Goal: Information Seeking & Learning: Check status

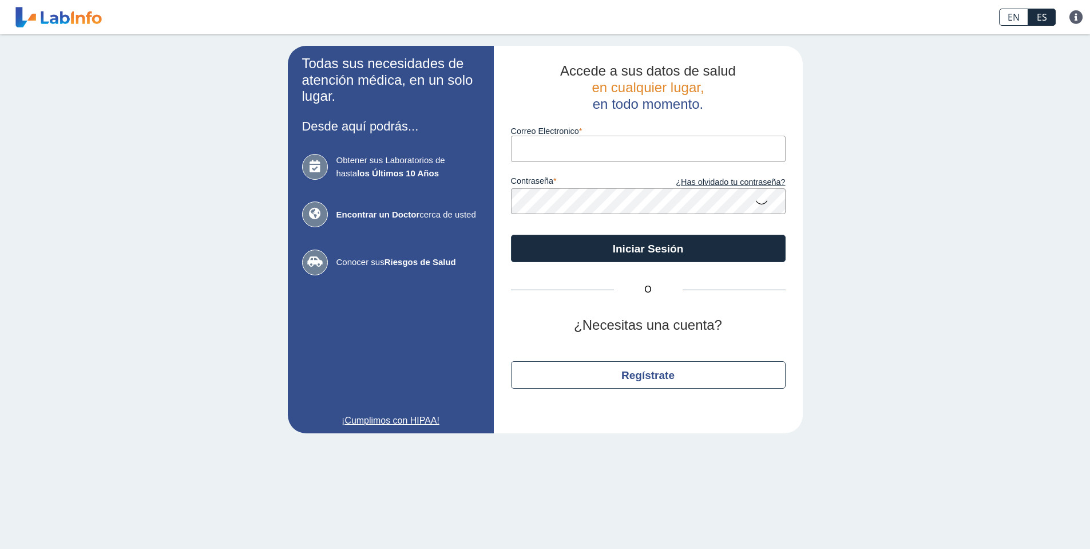
click at [682, 145] on input "Correo Electronico" at bounding box center [648, 149] width 275 height 26
type input "miguelangellage@gmail.com"
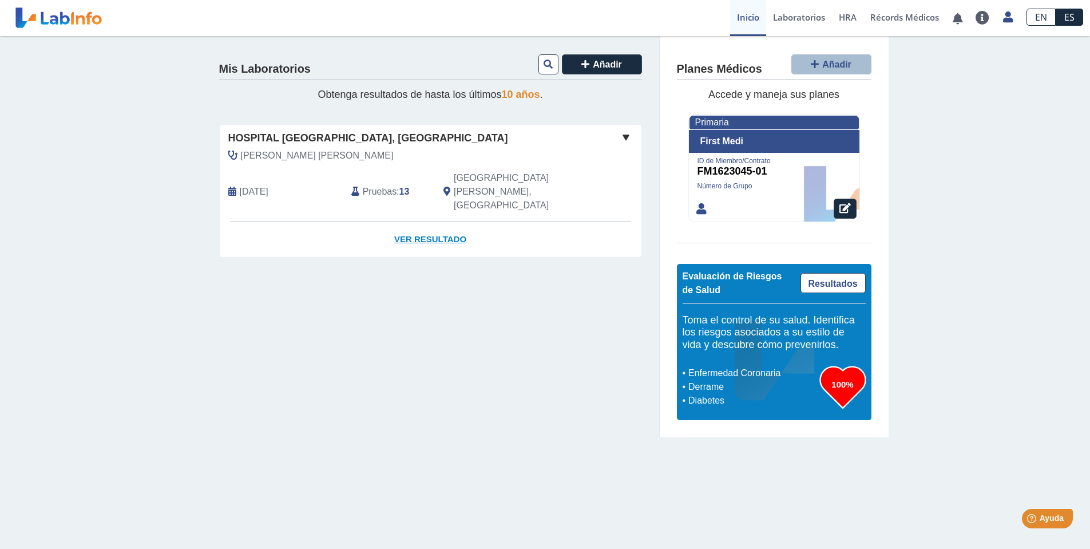
click at [422, 221] on link "Ver Resultado" at bounding box center [431, 239] width 422 height 36
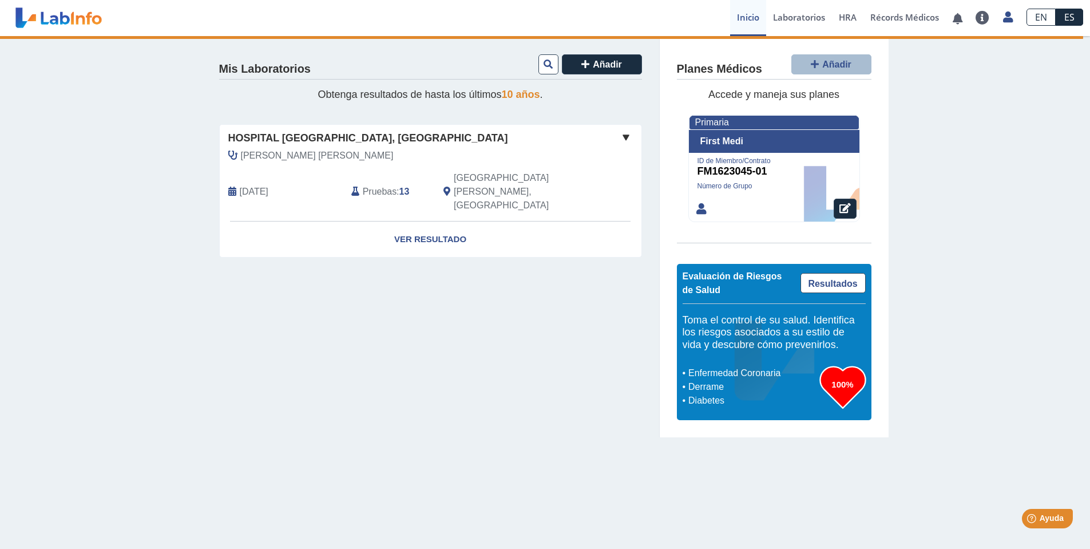
click at [625, 137] on span at bounding box center [626, 137] width 14 height 14
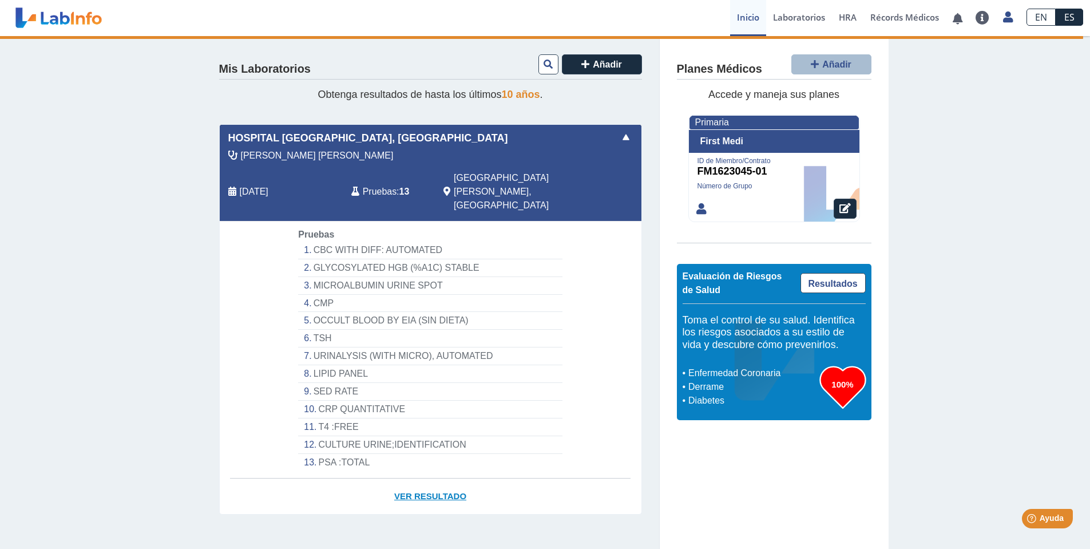
click at [442, 478] on link "Ver Resultado" at bounding box center [431, 496] width 422 height 36
click at [890, 19] on link "Récords Médicos" at bounding box center [904, 18] width 82 height 36
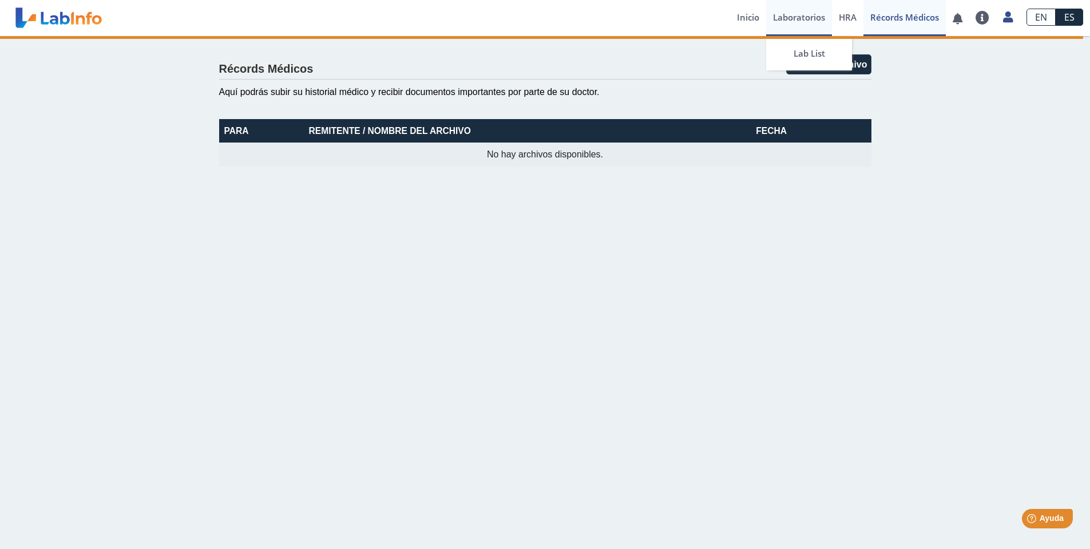
click at [793, 18] on link "Laboratorios" at bounding box center [799, 18] width 66 height 36
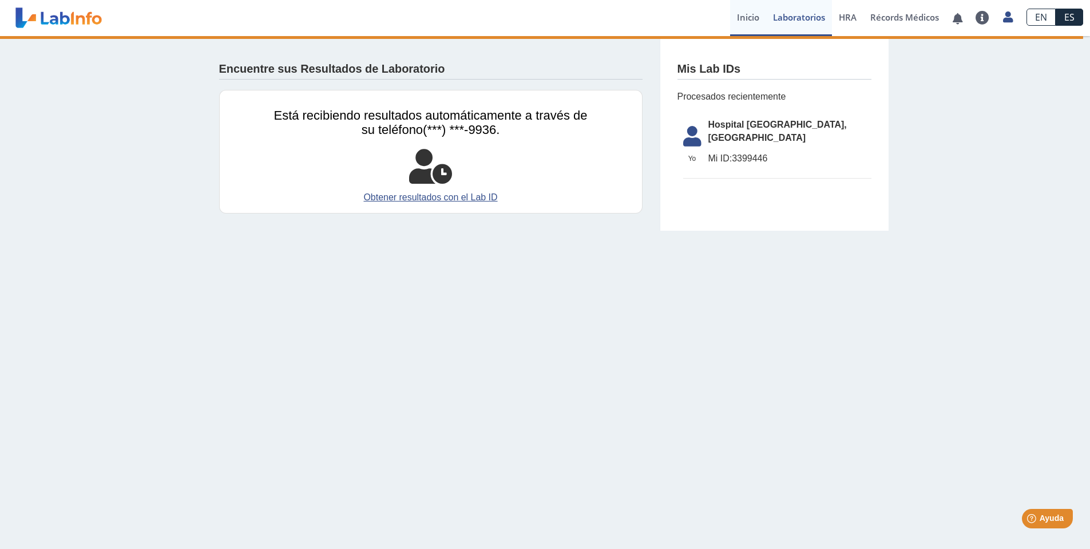
click at [745, 18] on link "Inicio" at bounding box center [748, 18] width 36 height 36
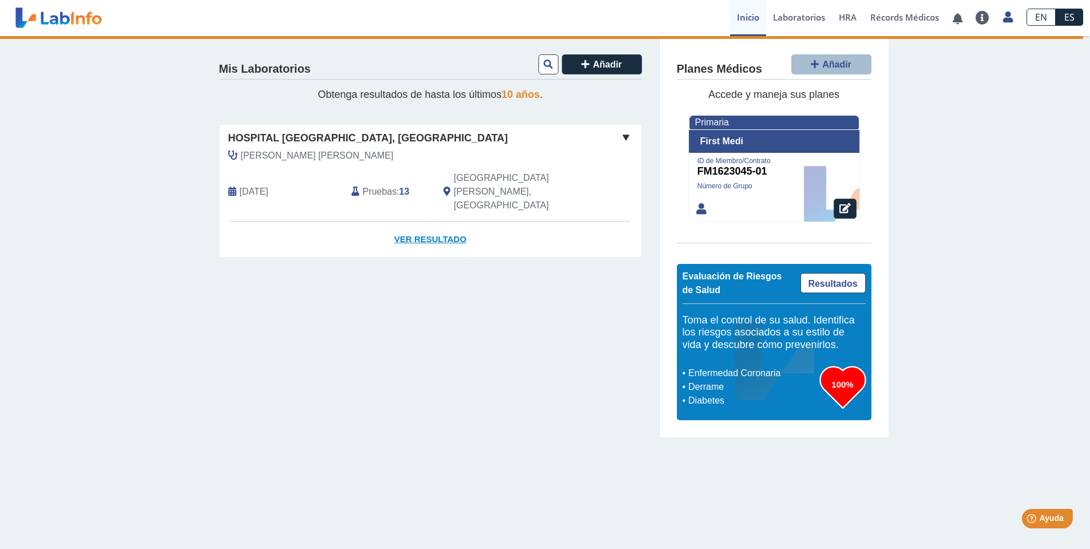
click at [436, 221] on link "Ver Resultado" at bounding box center [431, 239] width 422 height 36
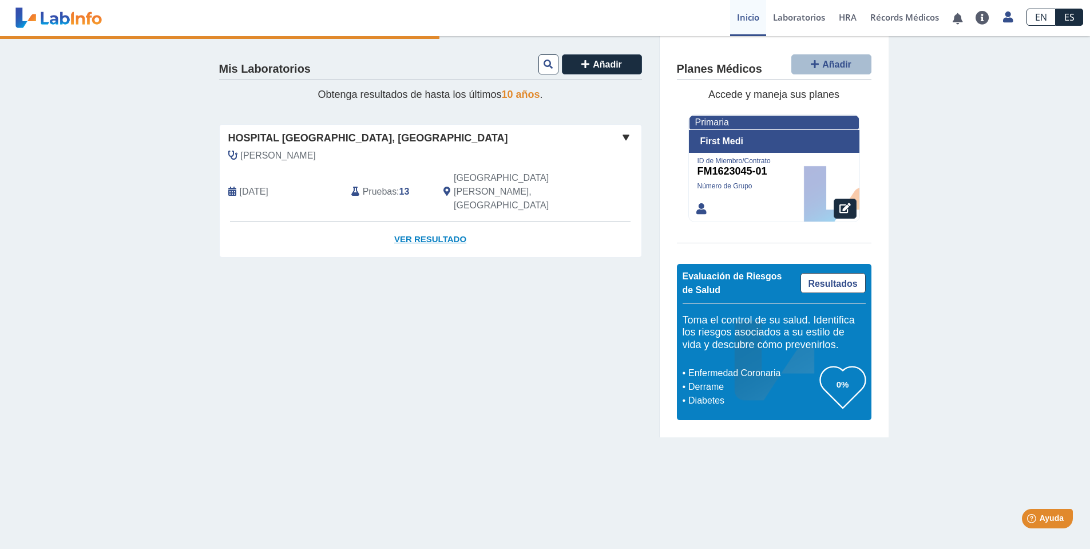
click at [426, 221] on link "Ver Resultado" at bounding box center [431, 239] width 422 height 36
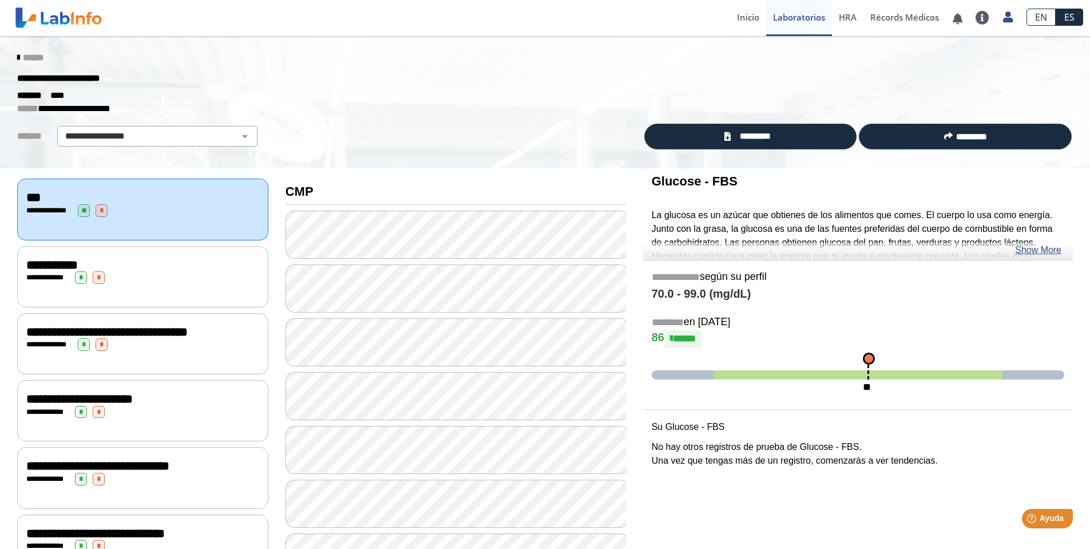
click at [167, 271] on div "**********" at bounding box center [142, 277] width 233 height 13
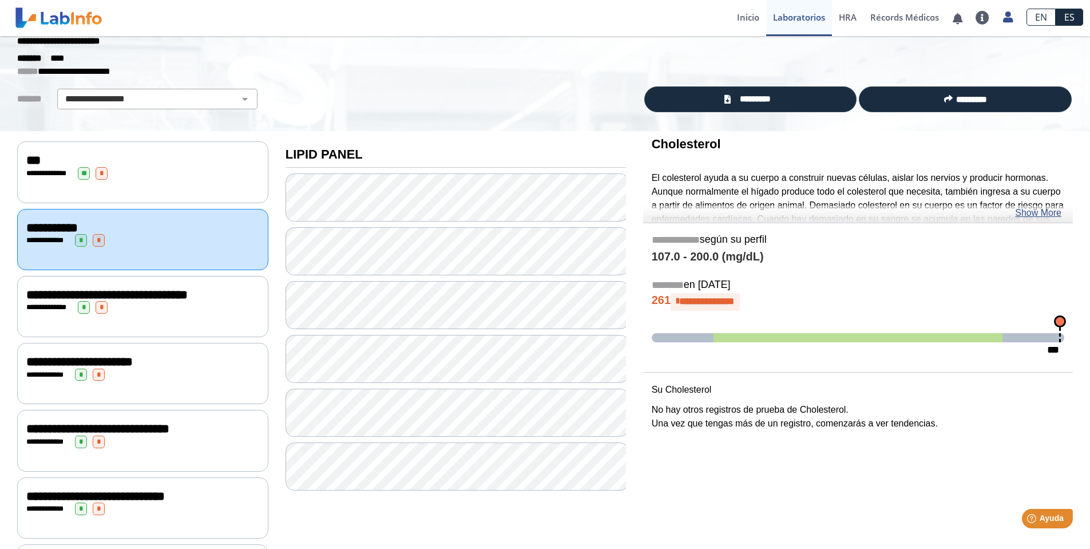
scroll to position [57, 0]
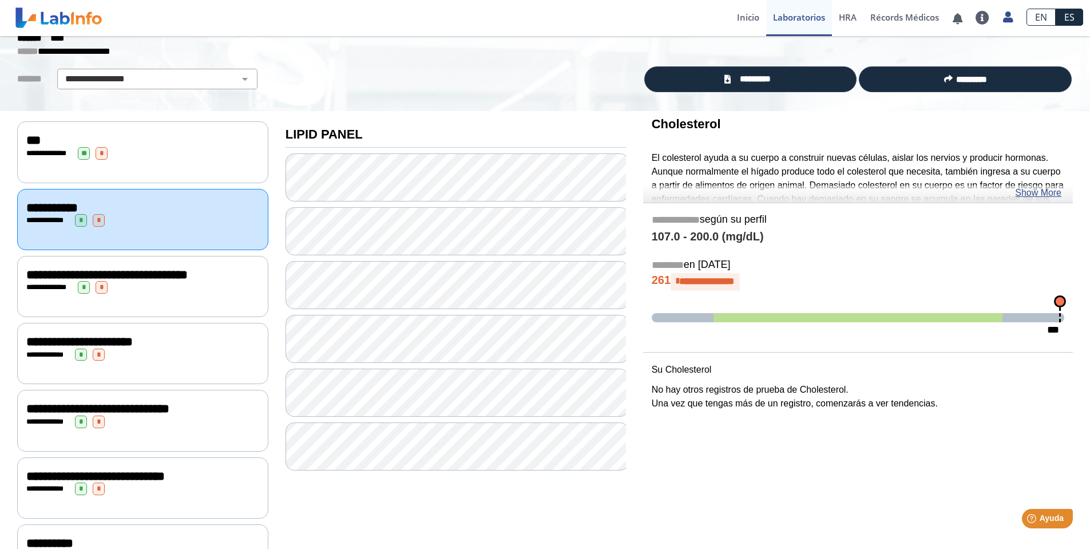
click at [964, 315] on span at bounding box center [857, 317] width 289 height 9
click at [703, 283] on span "**********" at bounding box center [706, 281] width 55 height 10
click at [679, 279] on icon at bounding box center [677, 282] width 3 height 10
click at [1018, 191] on link "Show More" at bounding box center [1038, 193] width 46 height 14
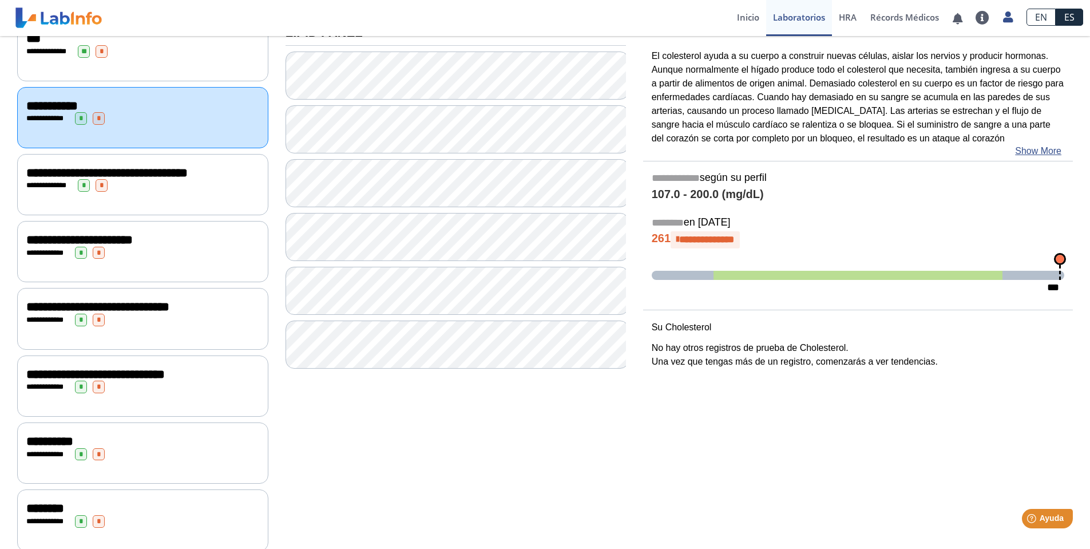
scroll to position [172, 0]
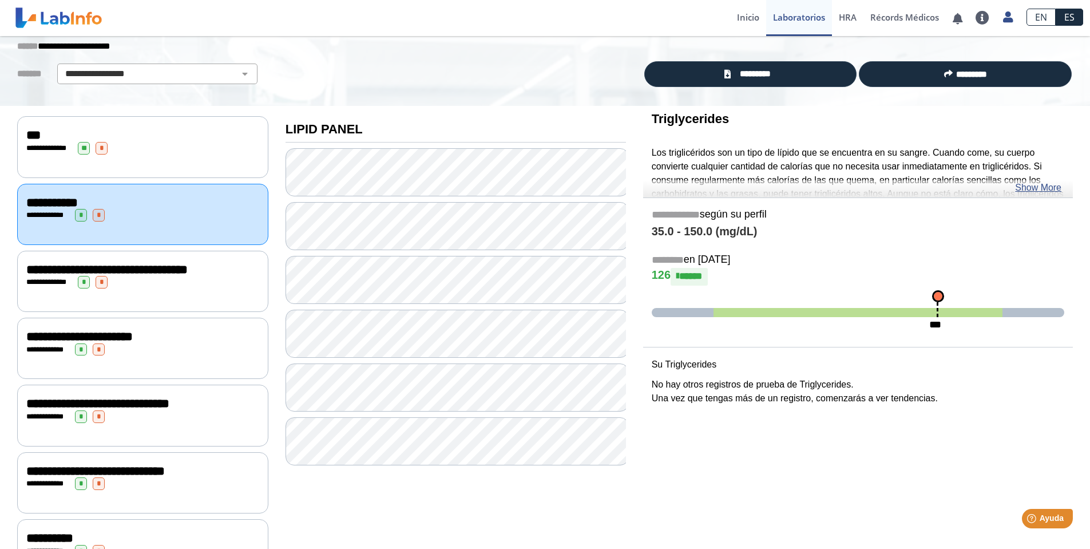
scroll to position [57, 0]
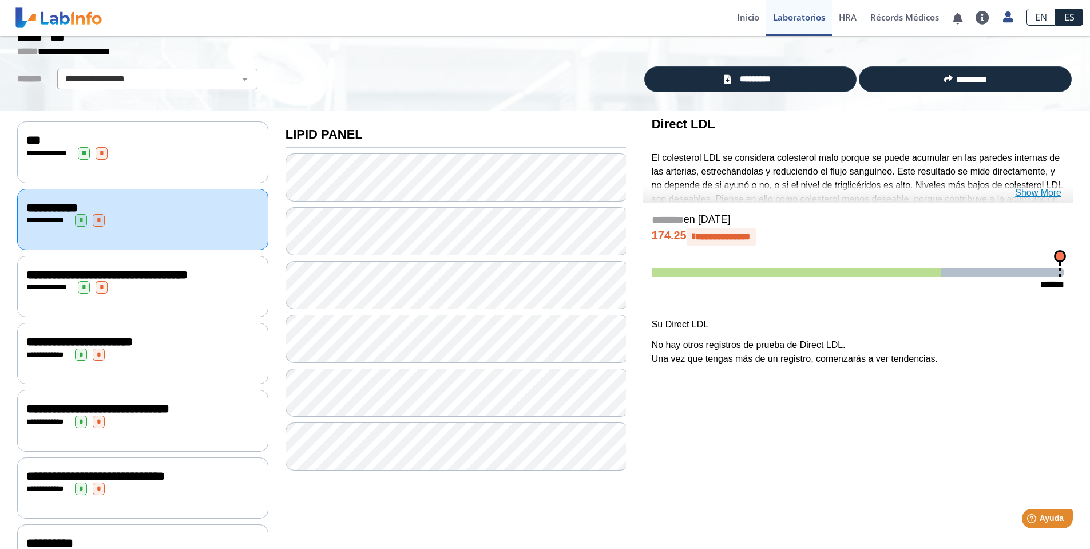
click at [1040, 192] on link "Show More" at bounding box center [1038, 193] width 46 height 14
click at [1037, 194] on link "Show More" at bounding box center [1038, 193] width 46 height 14
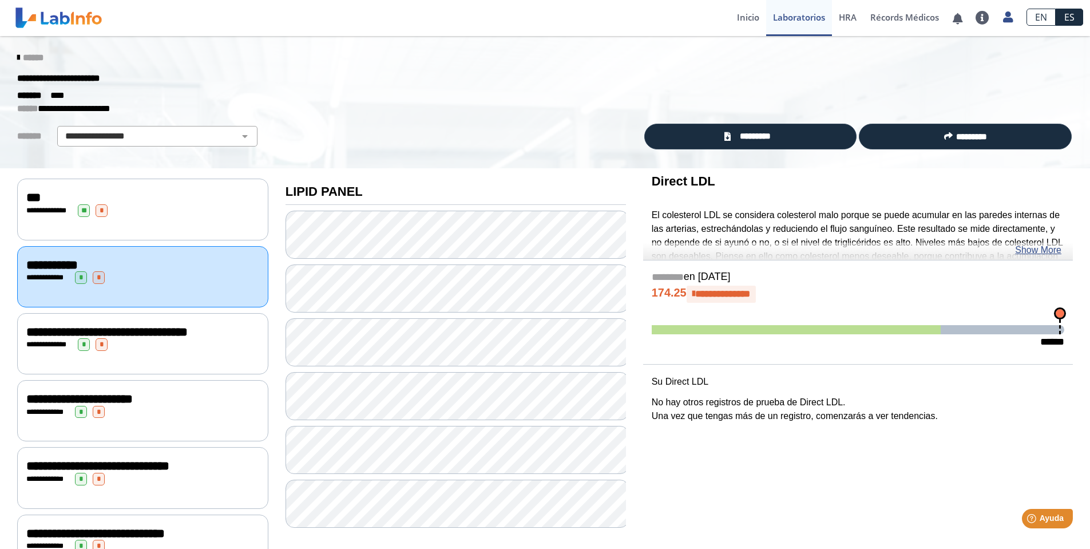
click at [746, 295] on span "**********" at bounding box center [722, 294] width 55 height 10
click at [1033, 253] on link "Show More" at bounding box center [1038, 250] width 46 height 14
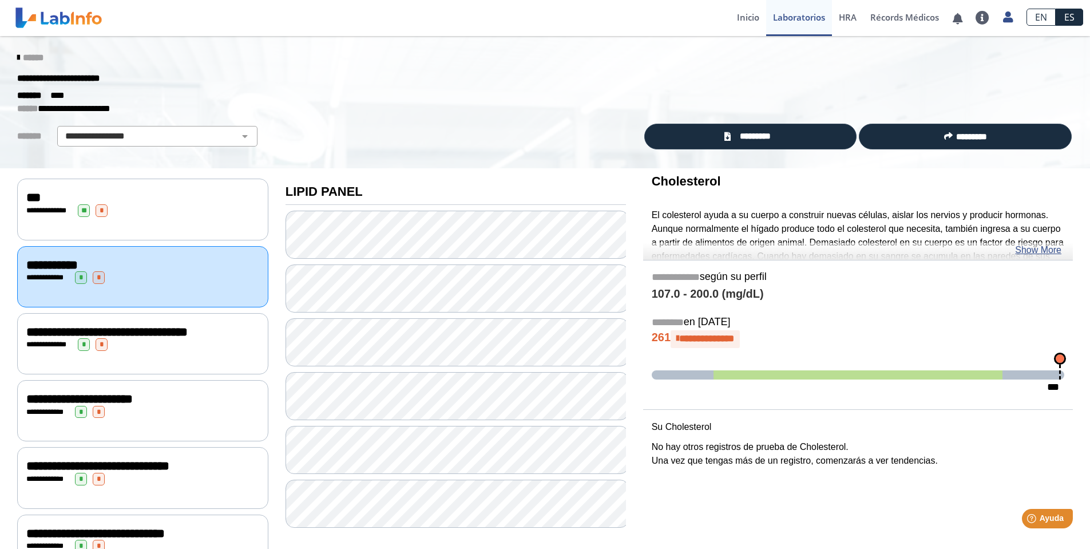
click at [144, 214] on div "**********" at bounding box center [142, 210] width 233 height 13
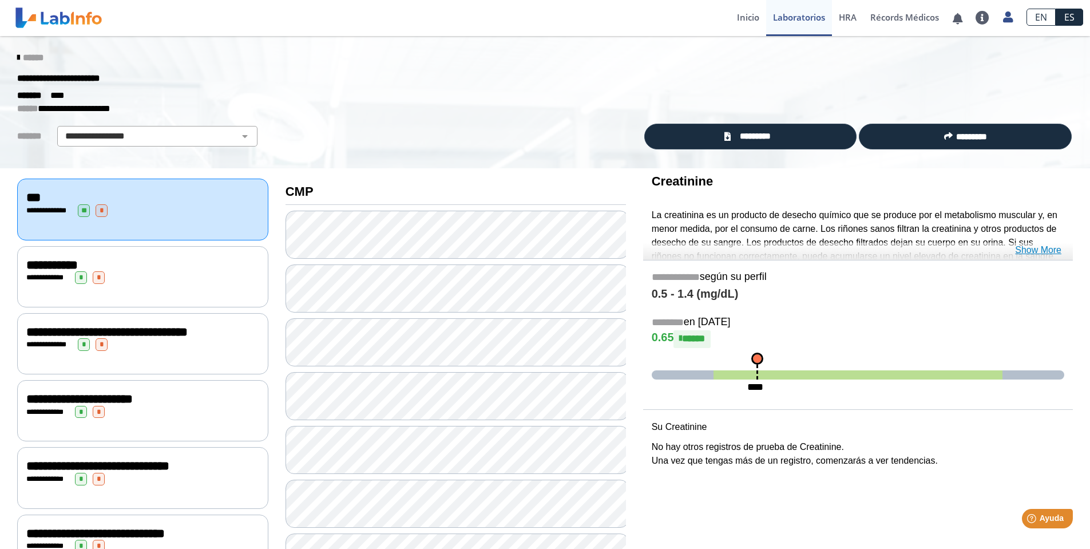
click at [1029, 251] on link "Show More" at bounding box center [1038, 250] width 46 height 14
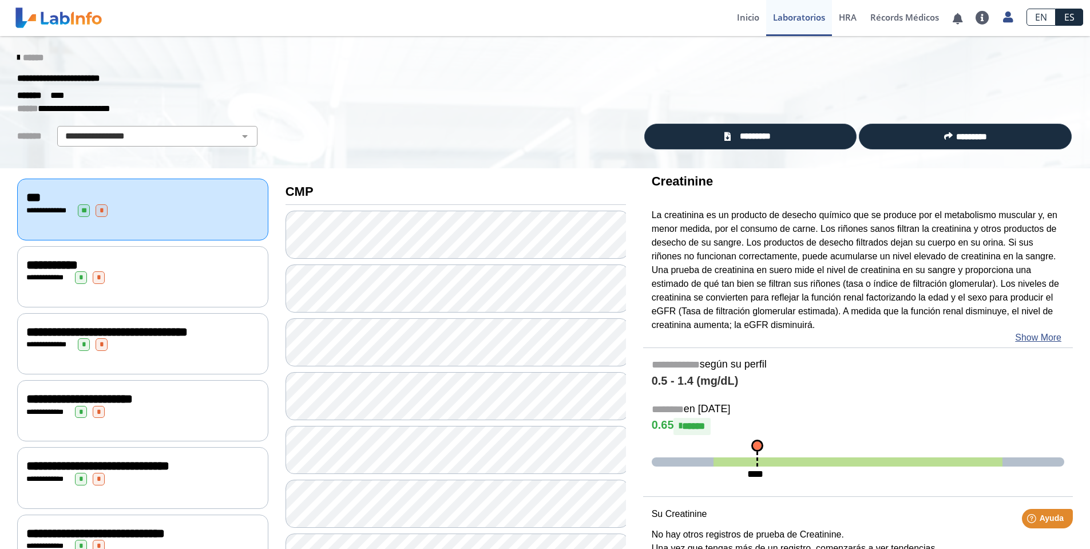
click at [141, 283] on div "**********" at bounding box center [142, 276] width 251 height 61
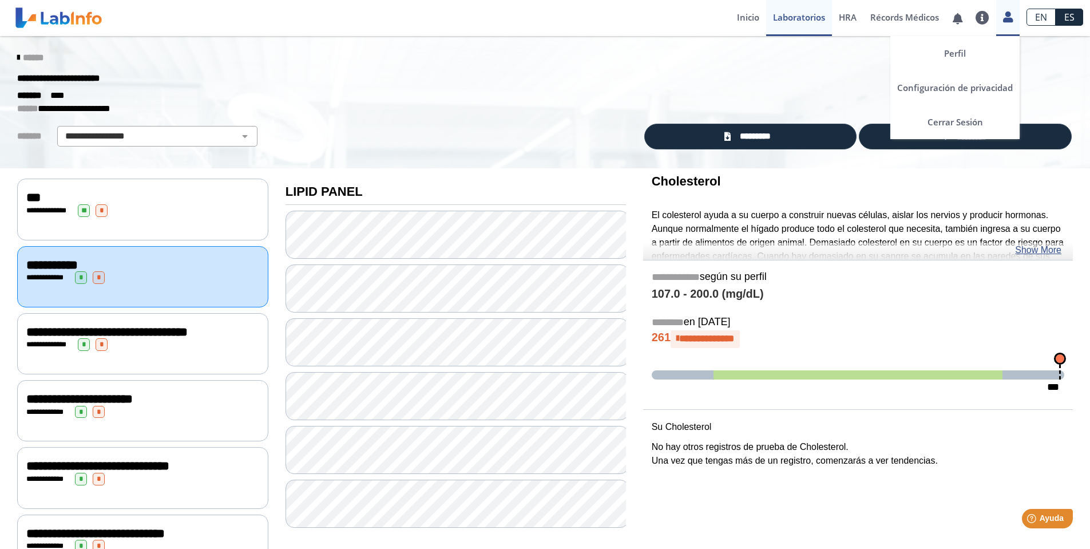
click at [1010, 15] on icon at bounding box center [1008, 17] width 10 height 9
click at [1007, 15] on icon at bounding box center [1008, 17] width 10 height 9
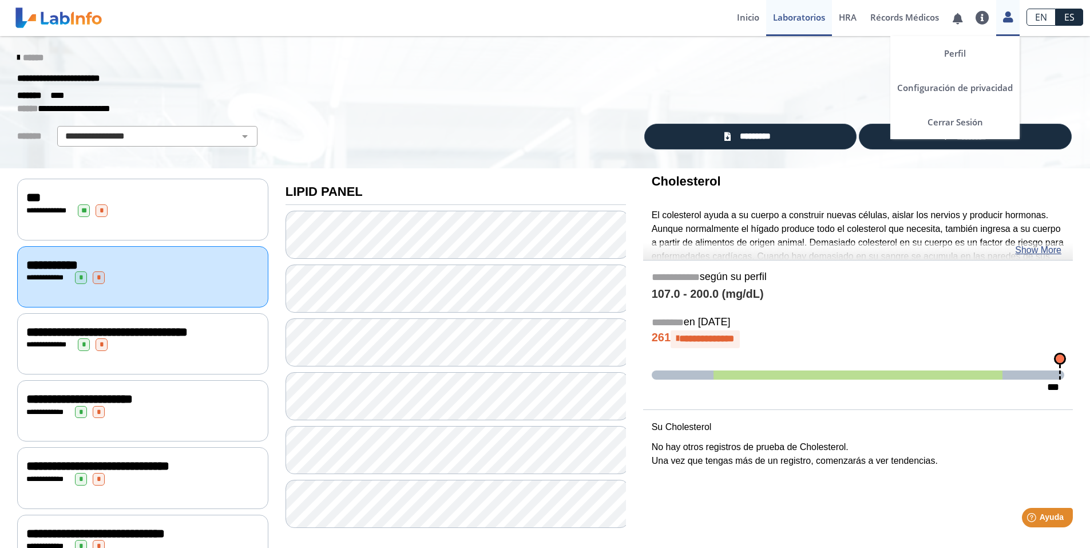
click at [1010, 17] on icon at bounding box center [1008, 17] width 10 height 9
click at [1006, 16] on icon at bounding box center [1008, 17] width 10 height 9
click at [949, 116] on link "Cerrar Sesión" at bounding box center [954, 122] width 129 height 34
